Goal: Information Seeking & Learning: Check status

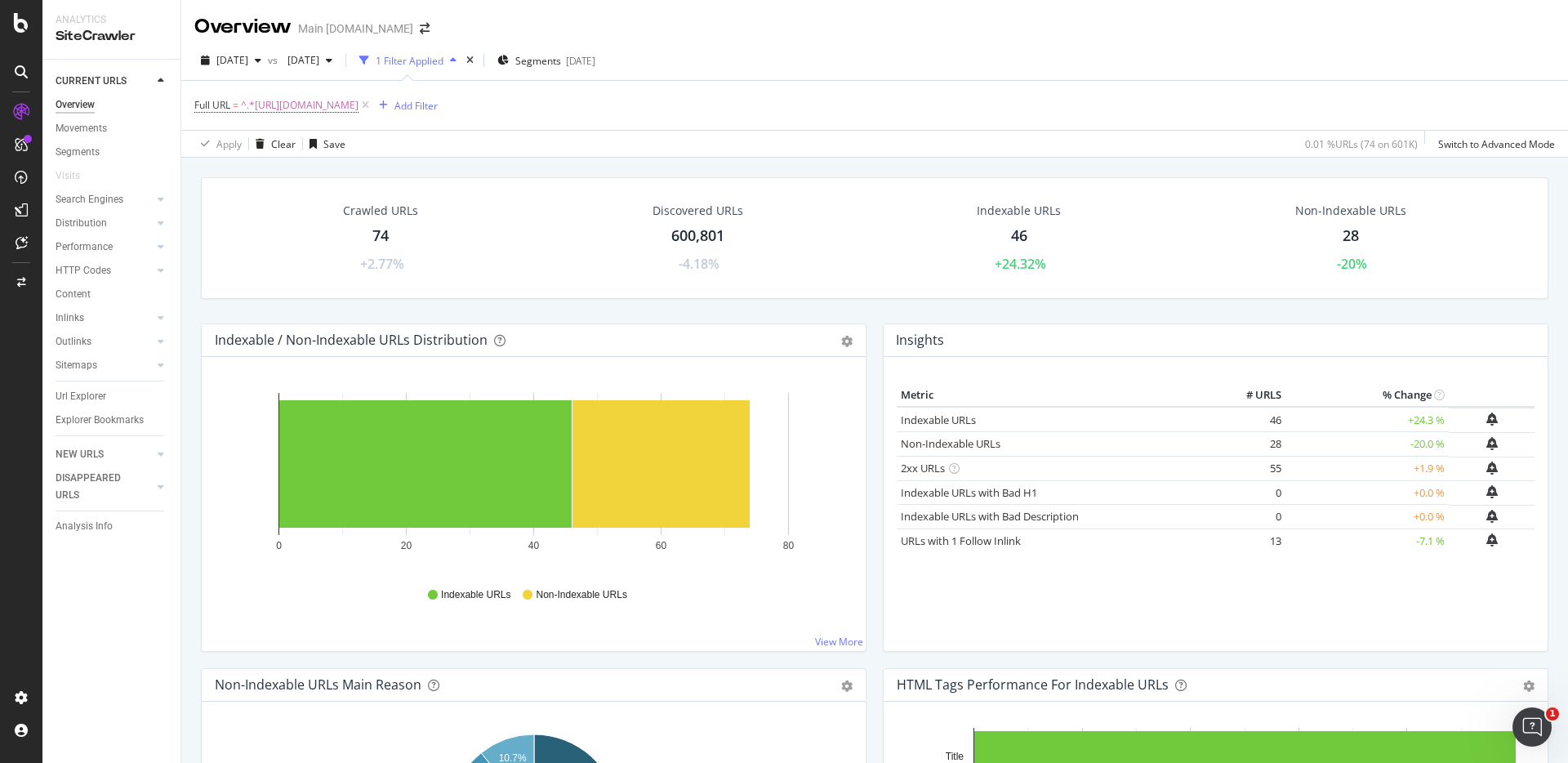
click at [1091, 88] on div "Full URL = ^.*[URL][DOMAIN_NAME] Add Filter" at bounding box center [874, 105] width 1361 height 49
click at [373, 104] on icon at bounding box center [365, 105] width 14 height 16
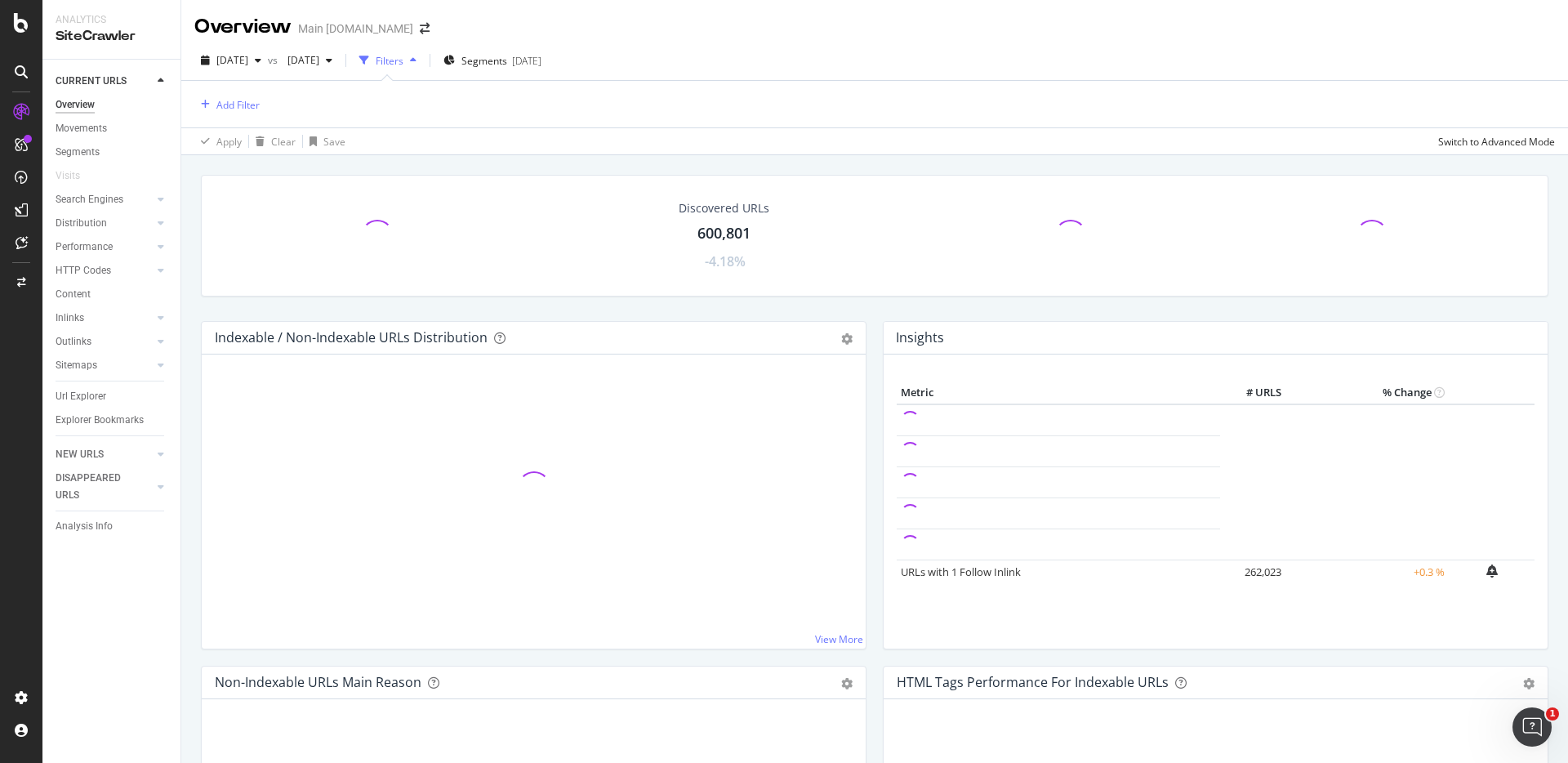
click at [1122, 160] on div "Discovered URLs 600,801 -4.18% Indexable / Non-Indexable URLs Distribution Bar …" at bounding box center [874, 537] width 1387 height 763
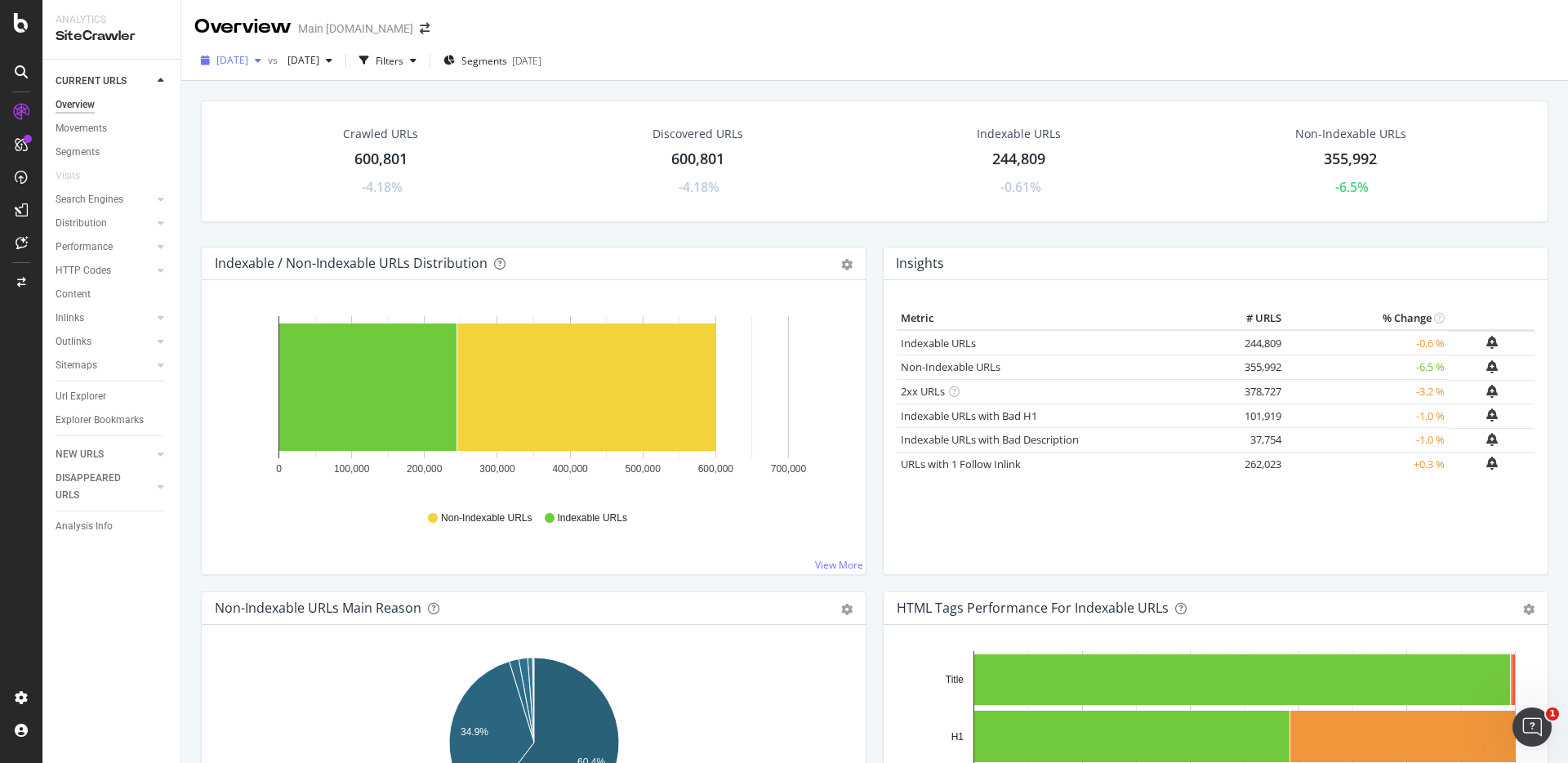
click at [248, 59] on span "[DATE]" at bounding box center [232, 60] width 32 height 14
click at [366, 115] on div "[DATE]" at bounding box center [292, 119] width 148 height 15
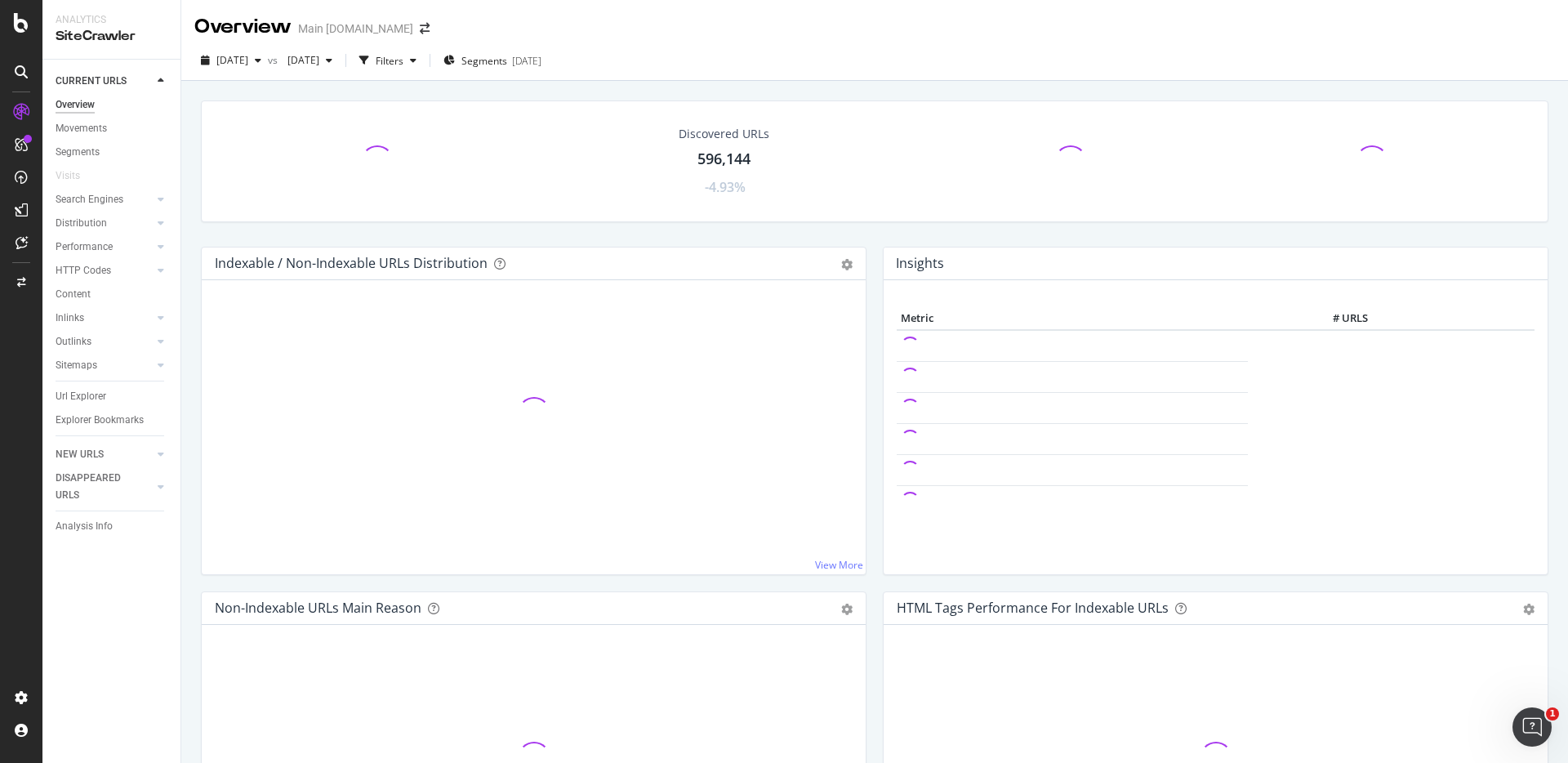
click at [1299, 223] on div "Discovered URLs 596,144 -4.93%" at bounding box center [874, 174] width 1364 height 147
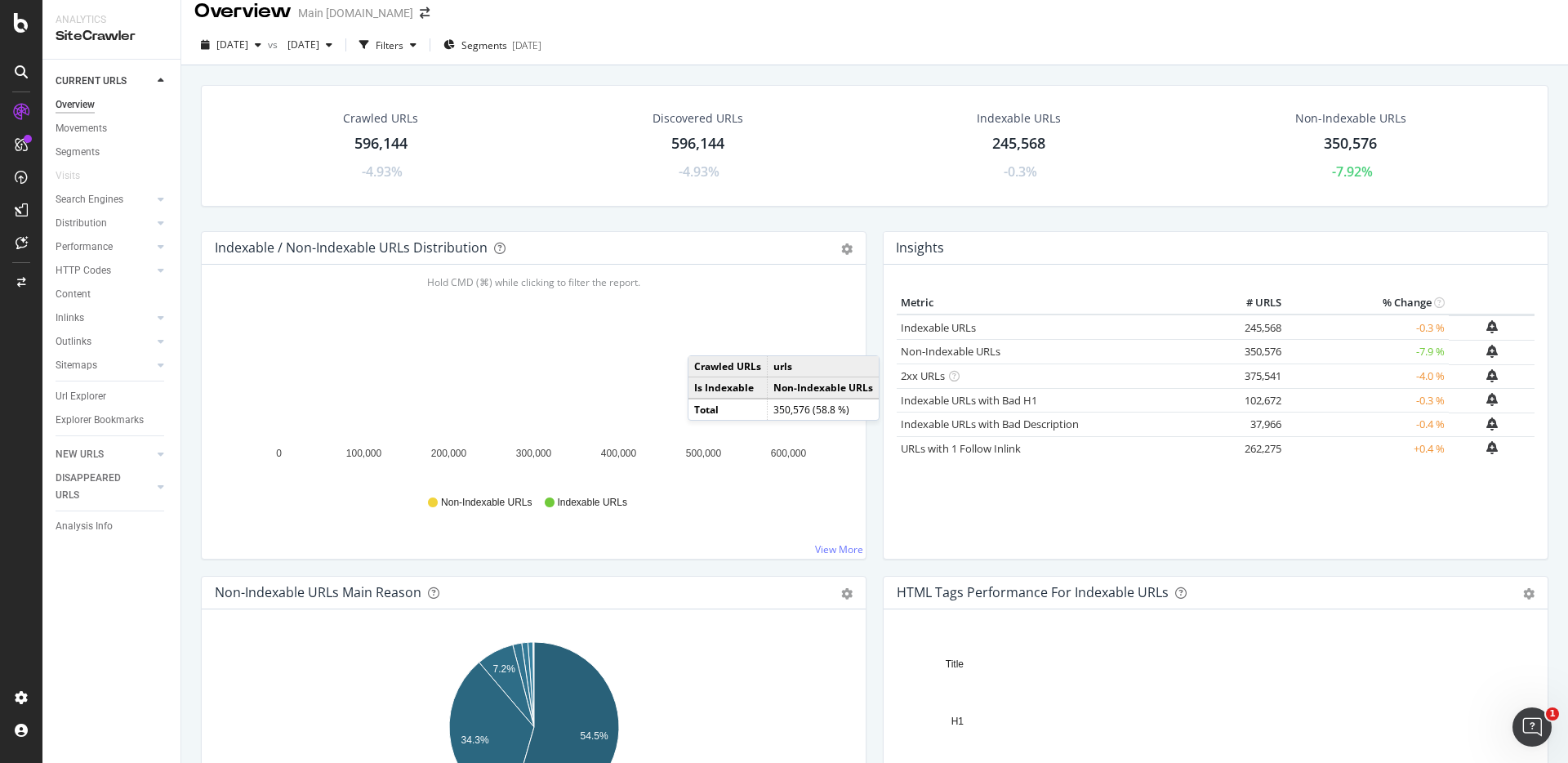
scroll to position [13, 0]
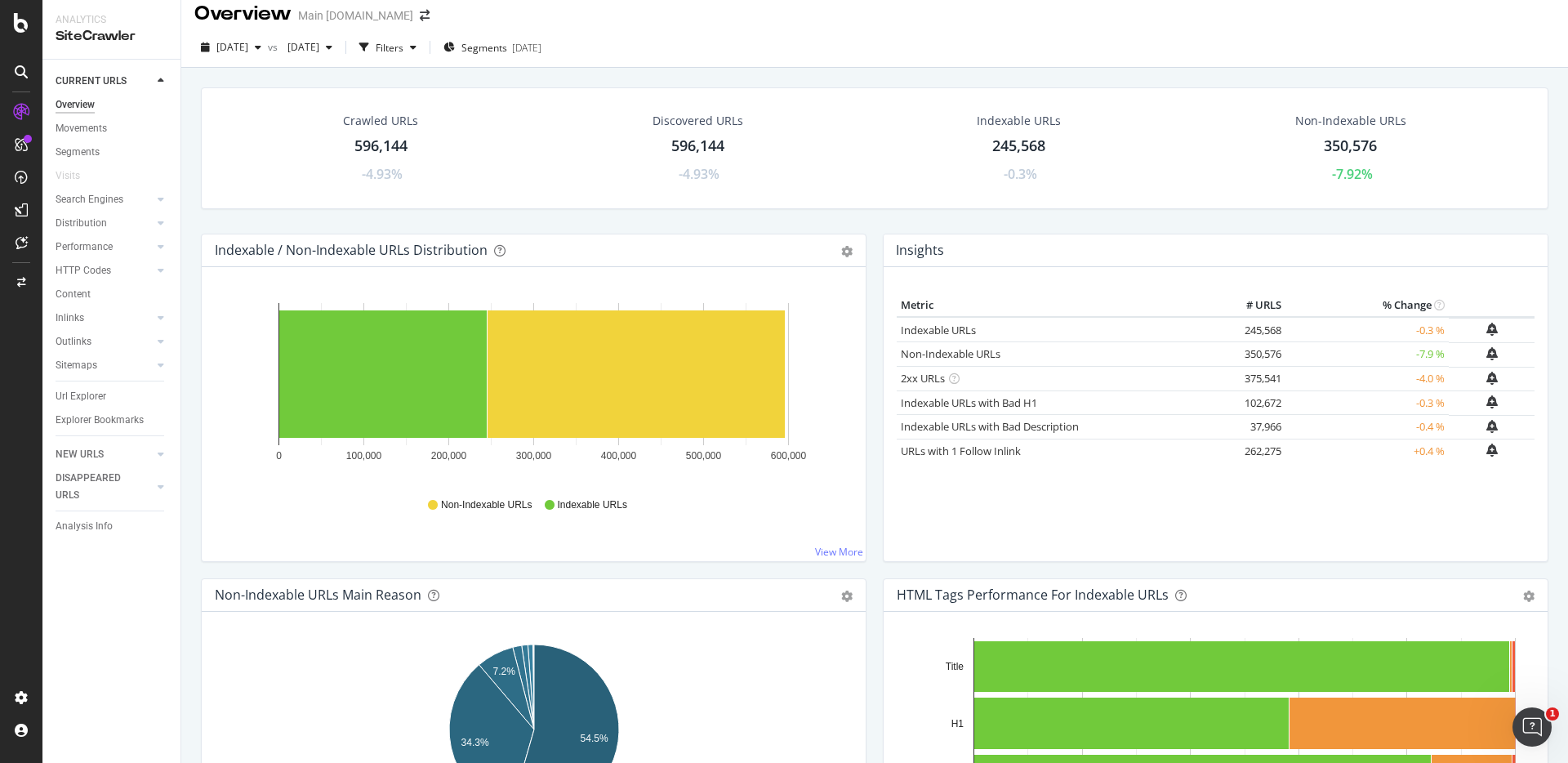
click at [1397, 214] on div "Crawled URLs 596,144 -4.93% Discovered URLs 596,144 -4.93% Indexable URLs 245,5…" at bounding box center [874, 161] width 1364 height 147
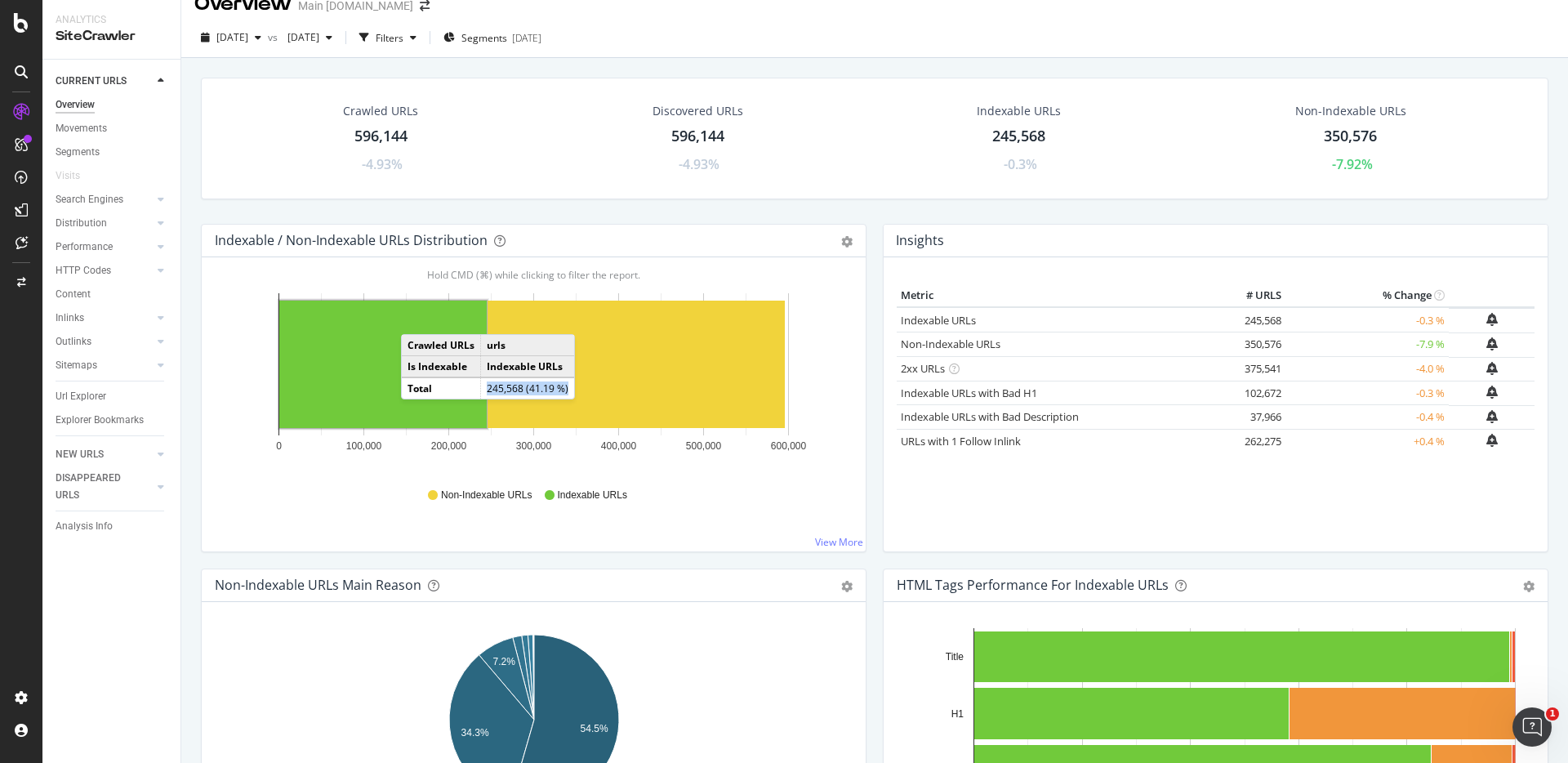
copy td "245,568 (41.19 %)"
drag, startPoint x: 490, startPoint y: 386, endPoint x: 568, endPoint y: 390, distance: 78.1
click at [568, 390] on td "245,568 (41.19 %)" at bounding box center [528, 388] width 94 height 21
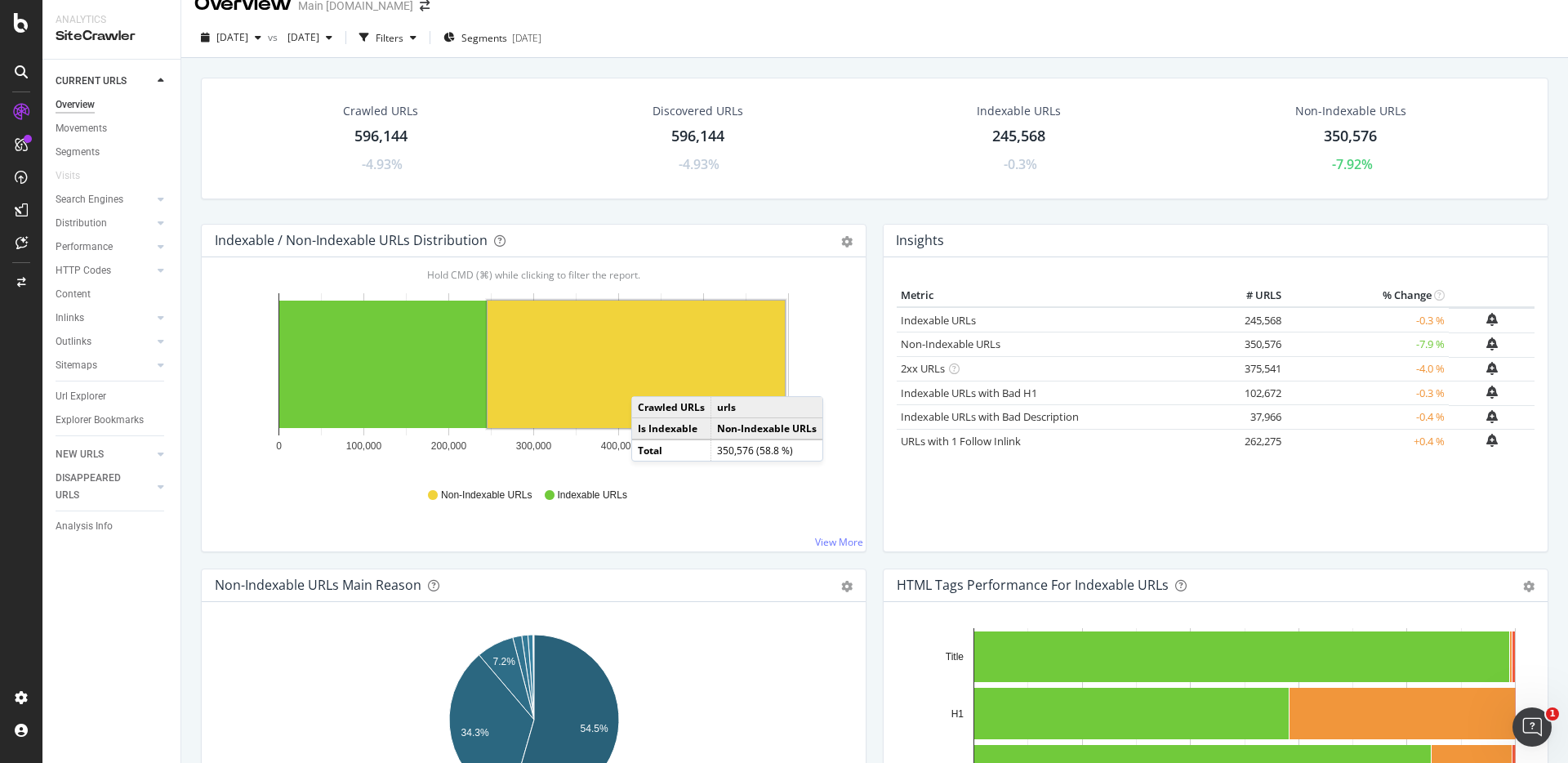
click at [647, 380] on rect "A chart." at bounding box center [636, 364] width 297 height 128
